Goal: Check status: Check status

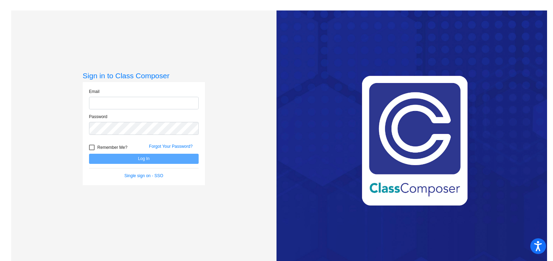
type input "[EMAIL_ADDRESS][DOMAIN_NAME]"
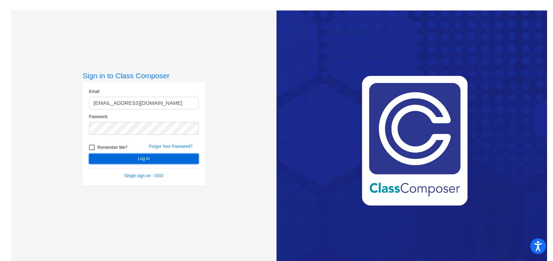
click at [150, 159] on button "Log In" at bounding box center [144, 159] width 110 height 10
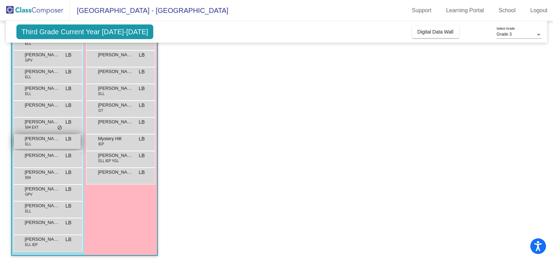
scroll to position [80, 0]
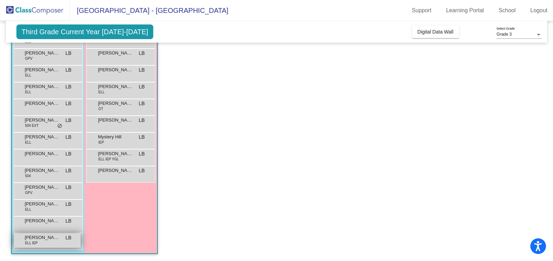
click at [36, 241] on span "ELL IEP" at bounding box center [31, 242] width 13 height 5
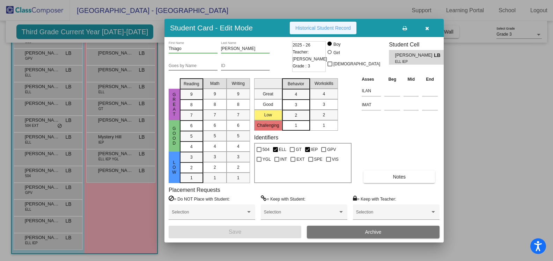
click at [323, 28] on span "Historical Student Record" at bounding box center [323, 28] width 56 height 6
click at [432, 26] on button "button" at bounding box center [427, 28] width 22 height 13
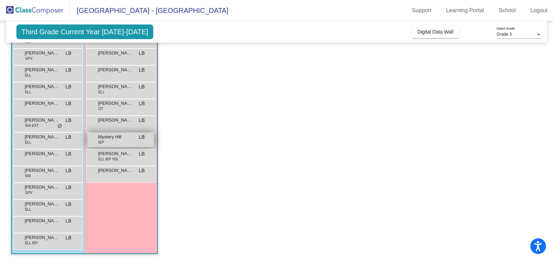
click at [120, 139] on span "Mystery Hill" at bounding box center [115, 136] width 35 height 7
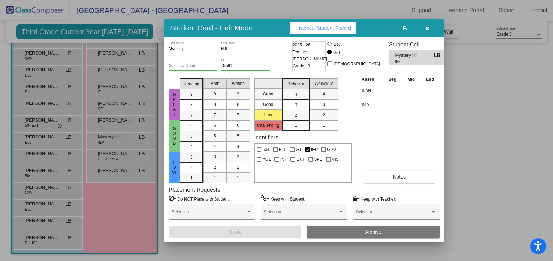
click at [328, 30] on span "Historical Student Record" at bounding box center [323, 28] width 56 height 6
click at [430, 29] on button "button" at bounding box center [427, 28] width 22 height 13
